Goal: Information Seeking & Learning: Learn about a topic

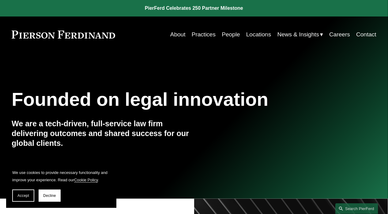
click at [199, 35] on link "Practices" at bounding box center [204, 35] width 24 height 12
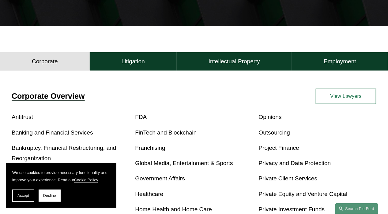
scroll to position [151, 0]
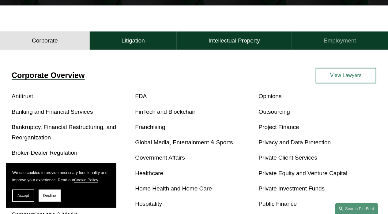
click at [337, 41] on h4 "Employment" at bounding box center [339, 40] width 32 height 7
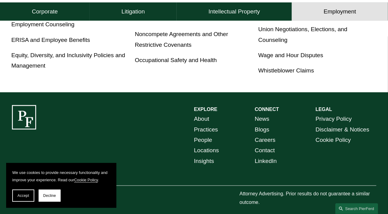
scroll to position [275, 0]
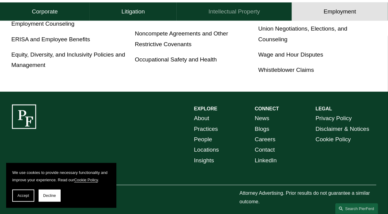
click at [261, 14] on button "Intellectual Property" at bounding box center [234, 11] width 115 height 18
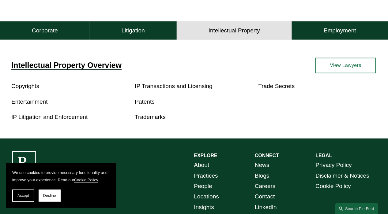
scroll to position [136, 0]
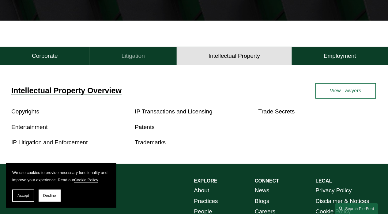
click at [128, 62] on button "Litigation" at bounding box center [133, 56] width 87 height 18
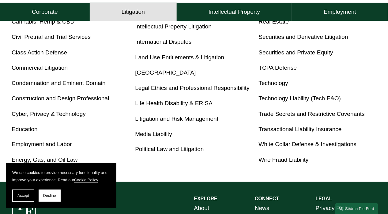
scroll to position [283, 0]
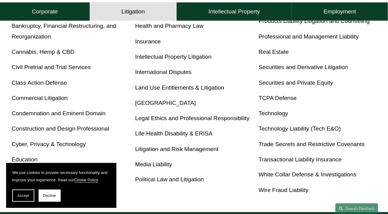
click at [154, 45] on link "Insurance" at bounding box center [148, 41] width 26 height 6
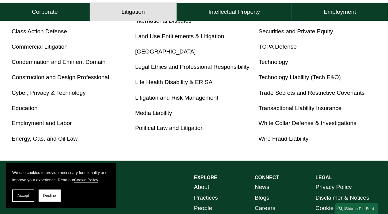
scroll to position [333, 0]
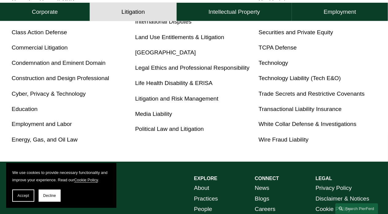
click at [65, 125] on link "Employment and Labor" at bounding box center [42, 124] width 60 height 6
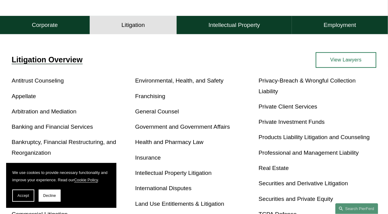
scroll to position [166, 0]
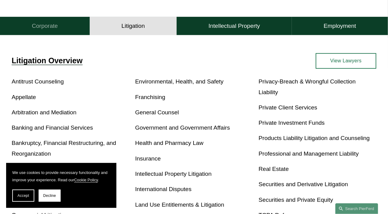
click at [47, 28] on h4 "Corporate" at bounding box center [45, 25] width 26 height 7
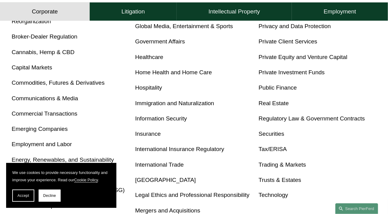
scroll to position [267, 0]
click at [199, 103] on link "Immigration and Naturalization" at bounding box center [174, 103] width 79 height 6
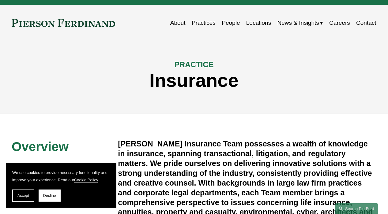
scroll to position [10, 0]
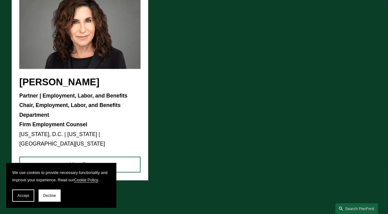
scroll to position [496, 0]
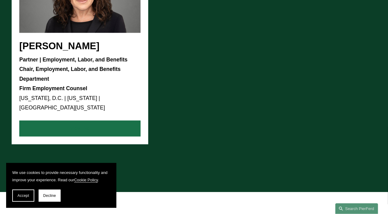
click at [82, 121] on link "View Bio" at bounding box center [79, 129] width 121 height 16
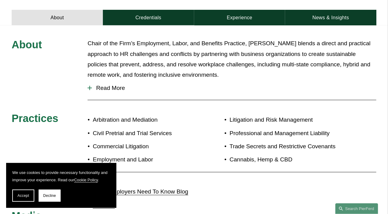
scroll to position [304, 0]
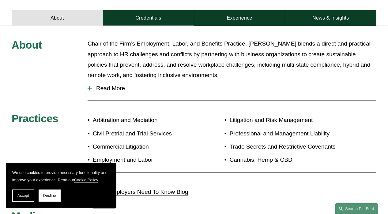
click at [89, 80] on button "Read More" at bounding box center [231, 88] width 288 height 16
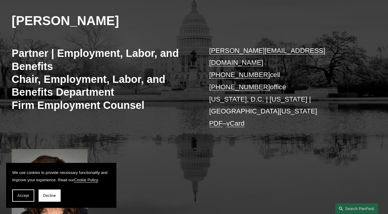
scroll to position [74, 0]
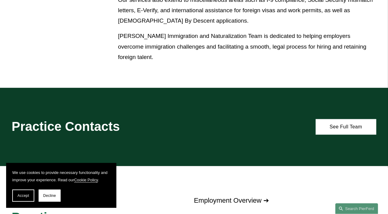
scroll to position [376, 0]
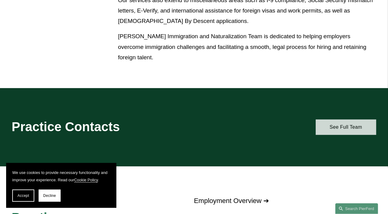
click at [341, 134] on link "See Full Team" at bounding box center [345, 128] width 61 height 16
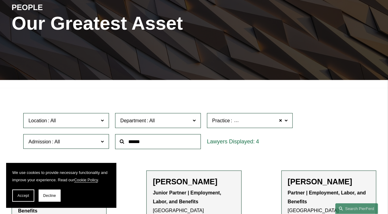
scroll to position [61, 0]
